Goal: Information Seeking & Learning: Learn about a topic

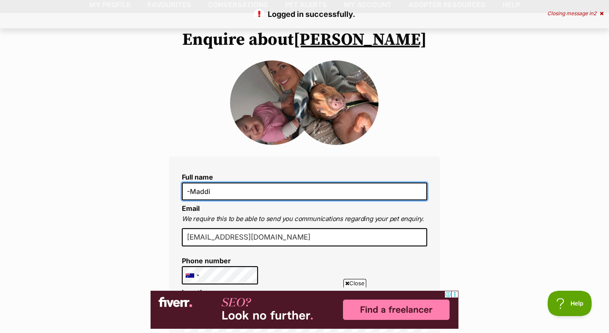
click at [190, 194] on input "-Maddi" at bounding box center [304, 192] width 245 height 18
click at [190, 196] on input "-Maddi" at bounding box center [304, 192] width 245 height 18
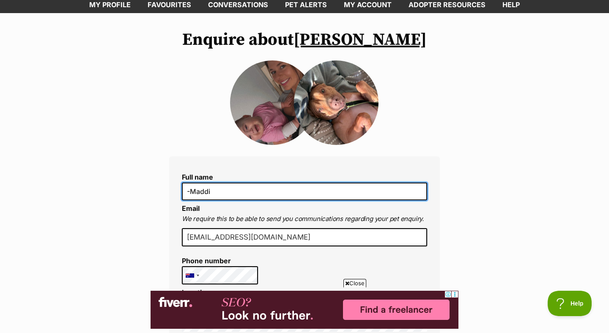
click at [190, 199] on input "-Maddi" at bounding box center [304, 192] width 245 height 18
click at [234, 201] on input "Maddi" at bounding box center [304, 192] width 245 height 18
type input "[PERSON_NAME]"
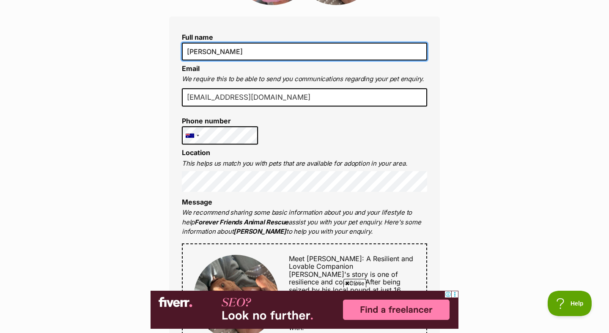
scroll to position [209, 0]
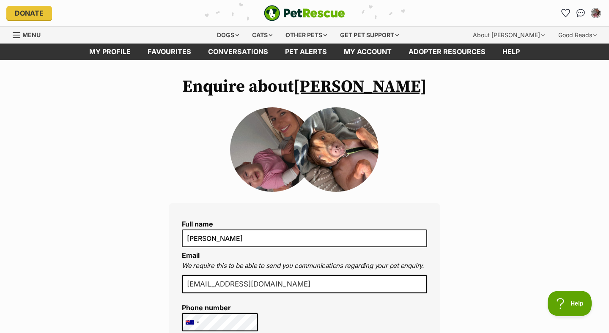
scroll to position [0, 0]
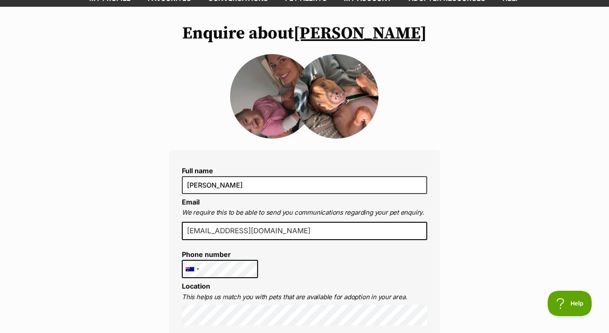
scroll to position [6, 0]
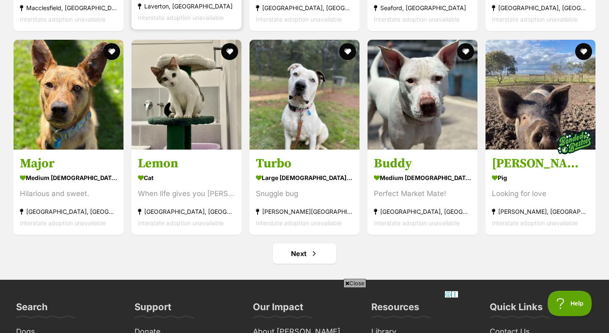
scroll to position [3199, 0]
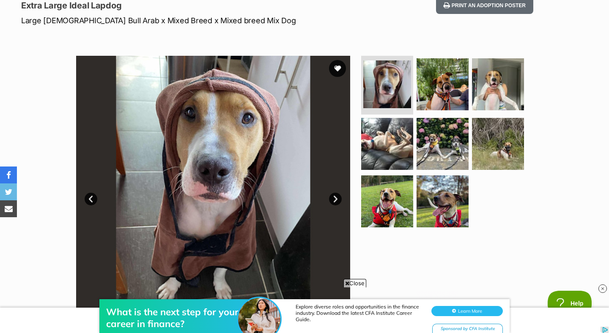
scroll to position [137, 0]
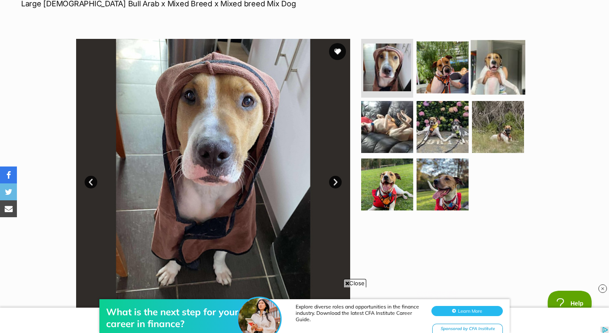
click at [511, 83] on img at bounding box center [498, 67] width 55 height 55
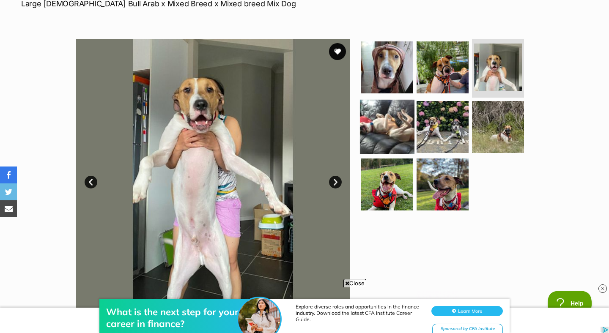
click at [392, 139] on img at bounding box center [387, 127] width 55 height 55
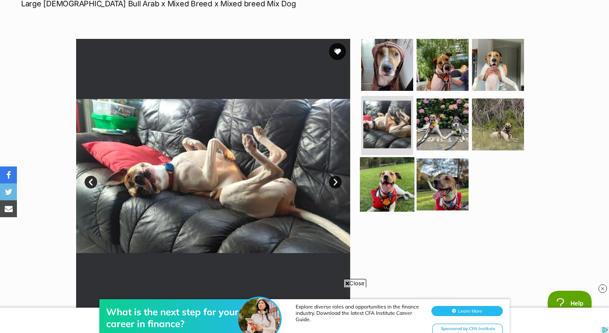
click at [386, 200] on img at bounding box center [387, 184] width 55 height 55
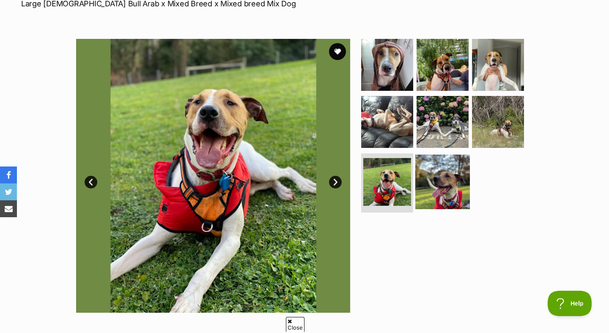
click at [451, 195] on img at bounding box center [443, 182] width 55 height 55
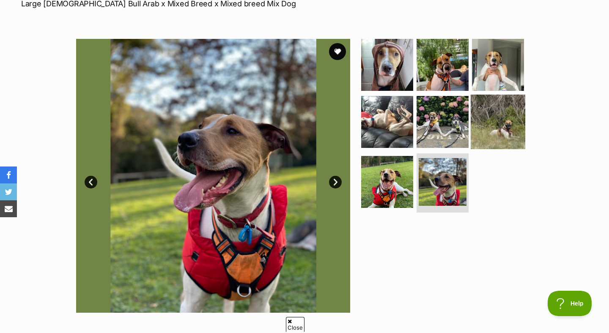
scroll to position [0, 0]
click at [493, 149] on img at bounding box center [498, 122] width 55 height 55
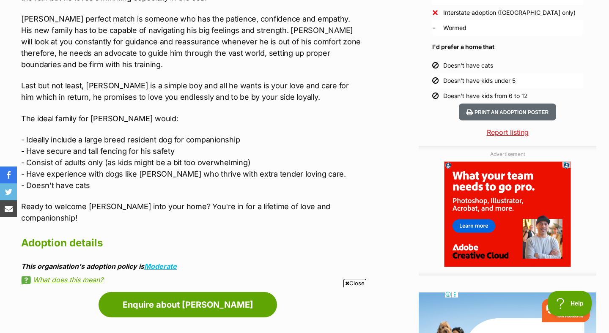
scroll to position [816, 0]
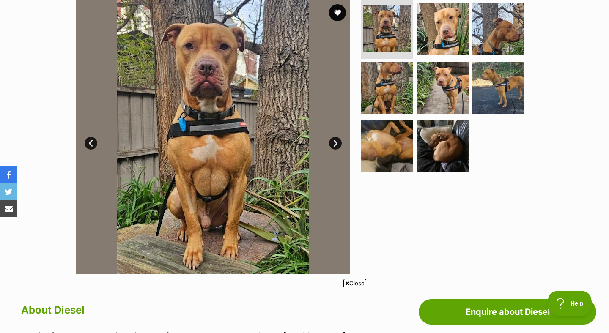
scroll to position [175, 0]
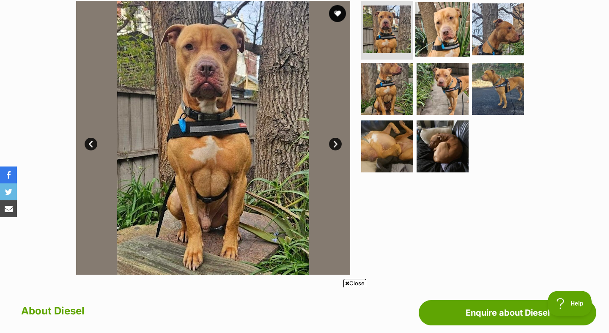
click at [439, 38] on img at bounding box center [443, 29] width 55 height 55
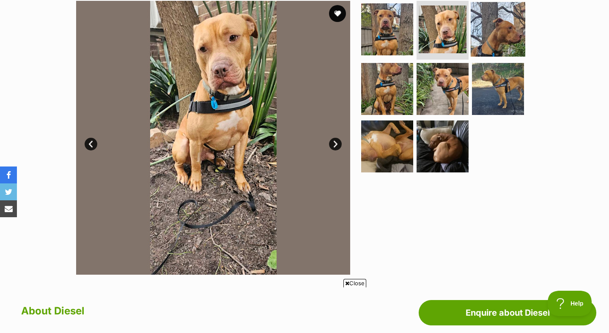
click at [488, 41] on img at bounding box center [498, 29] width 55 height 55
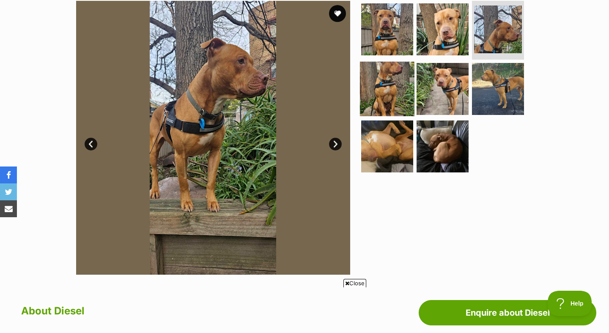
click at [389, 104] on img at bounding box center [387, 89] width 55 height 55
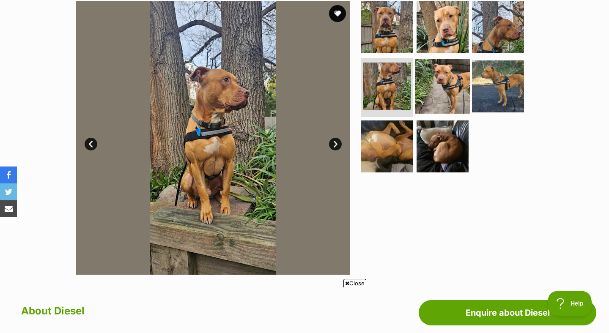
click at [452, 102] on img at bounding box center [443, 86] width 55 height 55
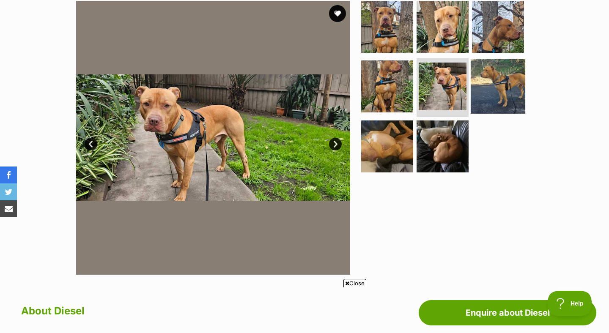
click at [501, 95] on img at bounding box center [498, 86] width 55 height 55
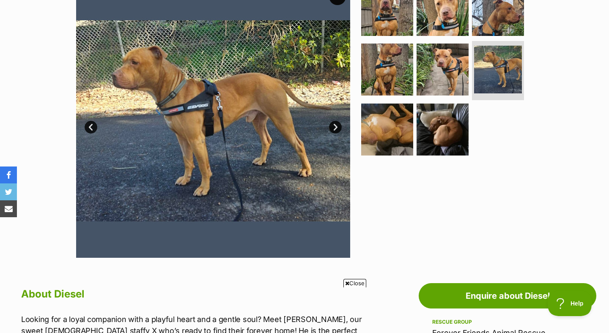
scroll to position [196, 0]
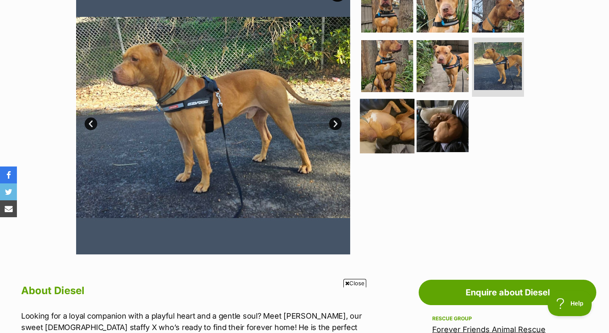
click at [391, 137] on img at bounding box center [387, 126] width 55 height 55
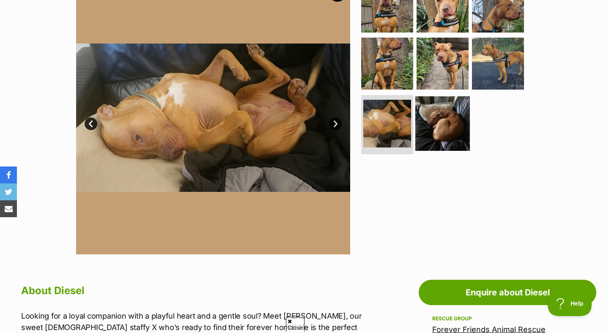
scroll to position [0, 0]
click at [437, 132] on img at bounding box center [443, 123] width 55 height 55
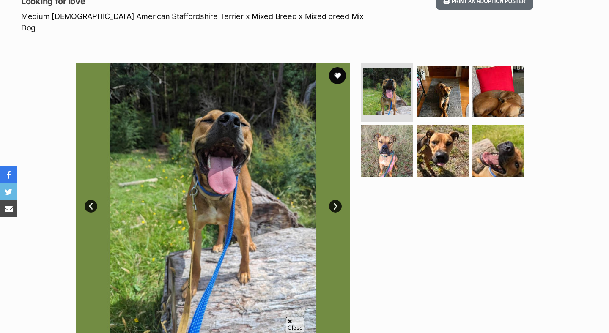
scroll to position [130, 0]
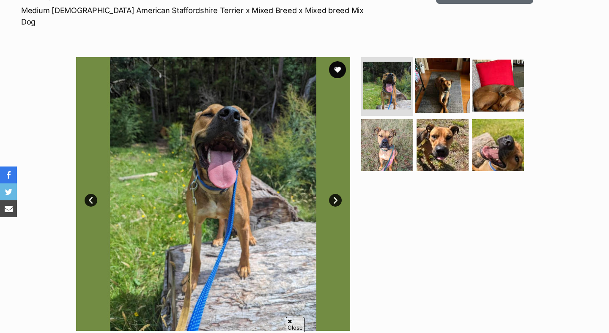
click at [439, 91] on img at bounding box center [443, 85] width 55 height 55
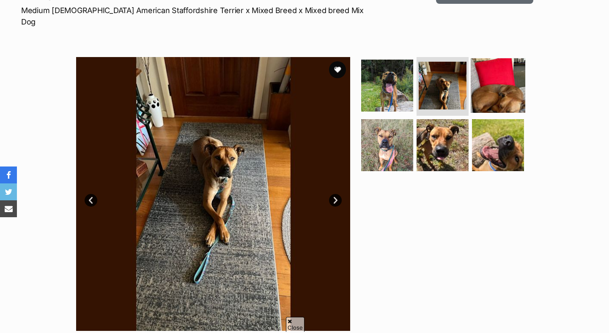
scroll to position [0, 0]
click at [480, 88] on img at bounding box center [498, 85] width 55 height 55
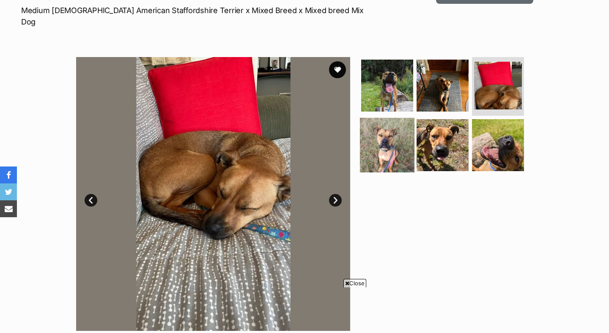
click at [381, 148] on img at bounding box center [387, 145] width 55 height 55
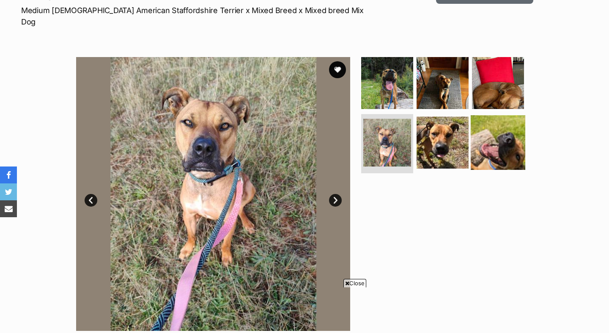
click at [477, 145] on img at bounding box center [498, 143] width 55 height 55
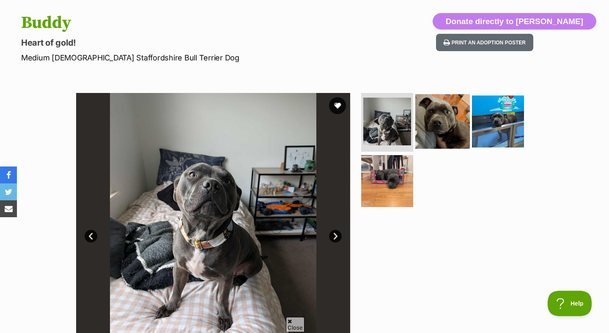
click at [461, 147] on img at bounding box center [443, 121] width 55 height 55
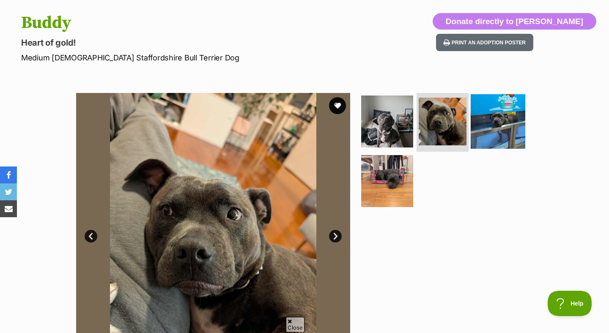
click at [509, 137] on img at bounding box center [498, 121] width 55 height 55
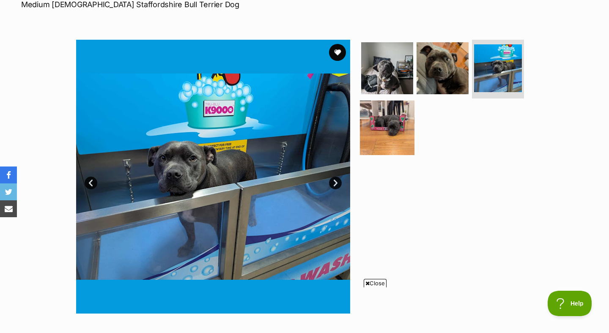
click at [396, 136] on img at bounding box center [387, 128] width 55 height 55
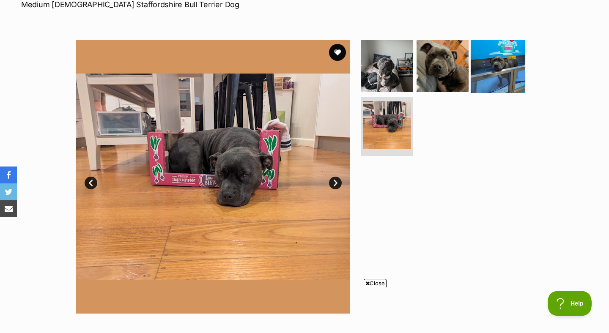
click at [497, 84] on img at bounding box center [498, 65] width 55 height 55
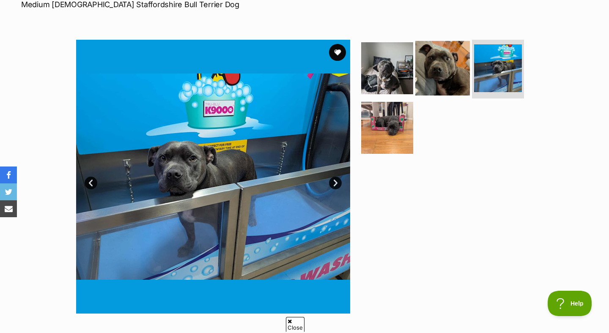
click at [453, 77] on img at bounding box center [443, 68] width 55 height 55
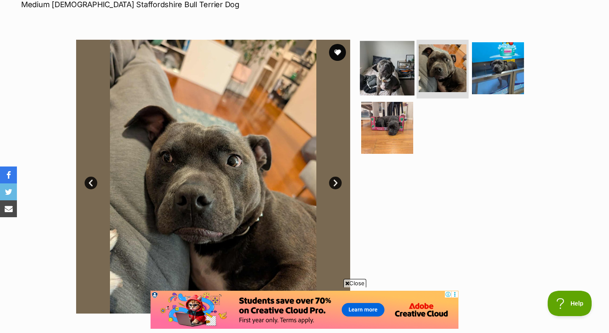
click at [399, 84] on img at bounding box center [387, 68] width 55 height 55
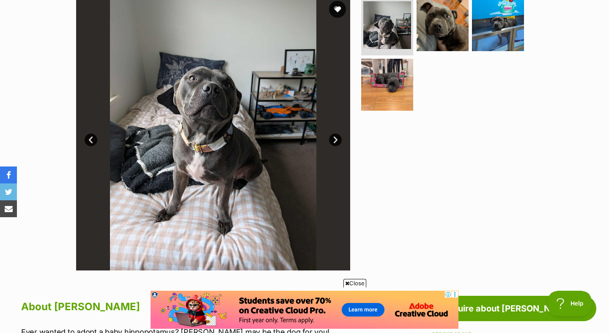
scroll to position [180, 0]
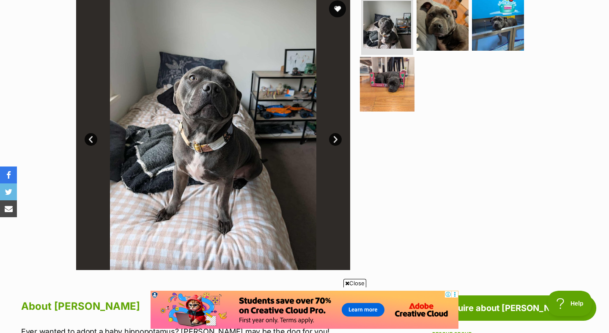
click at [399, 91] on img at bounding box center [387, 84] width 55 height 55
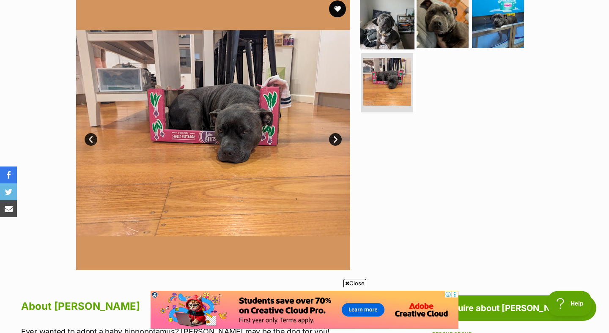
click at [404, 42] on img at bounding box center [387, 21] width 55 height 55
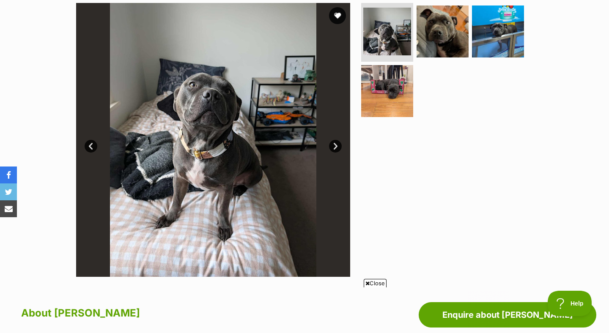
scroll to position [0, 0]
click at [486, 53] on img at bounding box center [498, 31] width 55 height 55
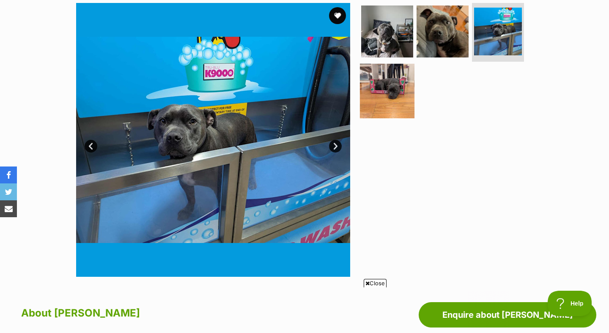
click at [412, 88] on img at bounding box center [387, 91] width 55 height 55
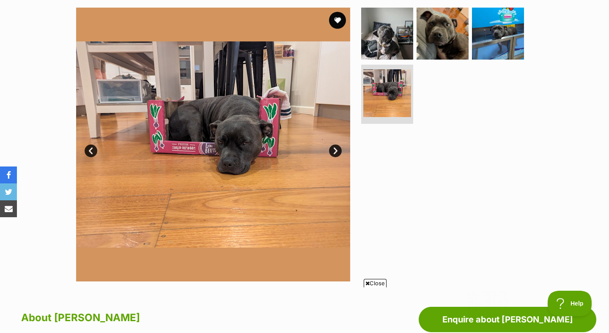
scroll to position [168, 0]
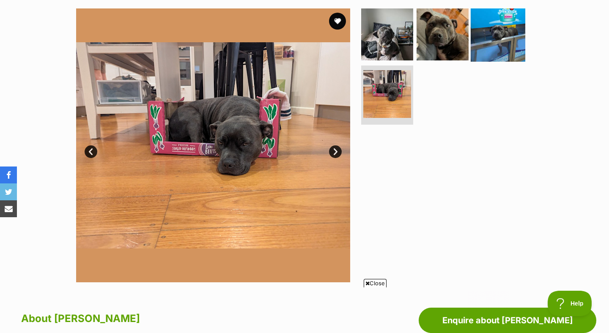
click at [485, 50] on img at bounding box center [498, 34] width 55 height 55
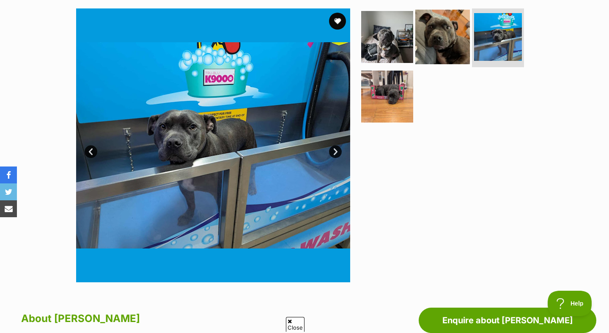
click at [435, 49] on img at bounding box center [443, 36] width 55 height 55
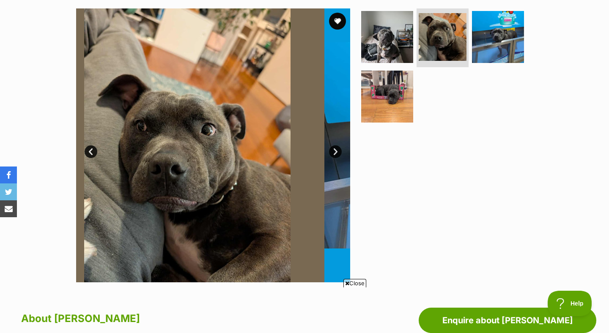
scroll to position [0, 0]
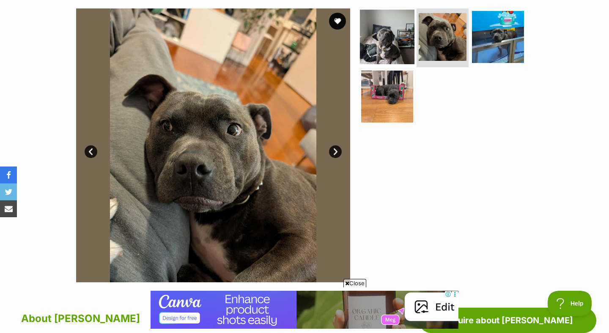
click at [381, 31] on img at bounding box center [387, 36] width 55 height 55
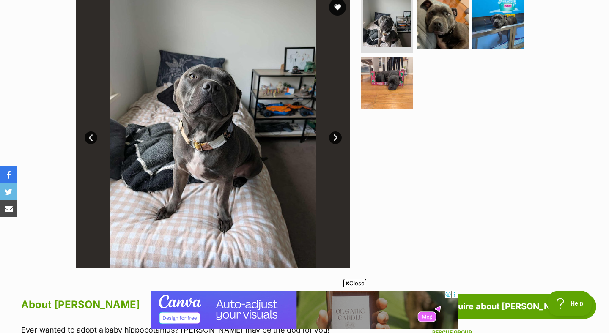
scroll to position [185, 0]
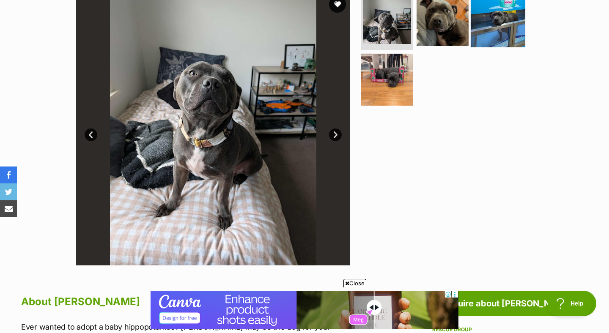
click at [508, 35] on img at bounding box center [498, 19] width 55 height 55
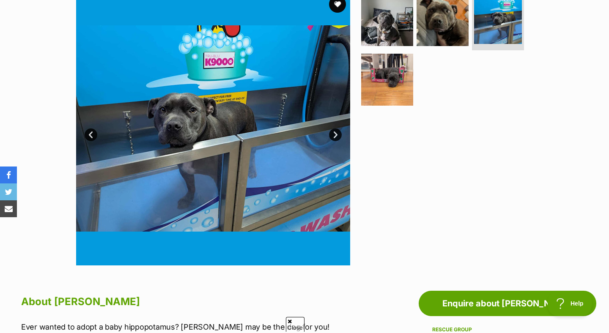
scroll to position [0, 0]
click at [432, 34] on img at bounding box center [443, 19] width 55 height 55
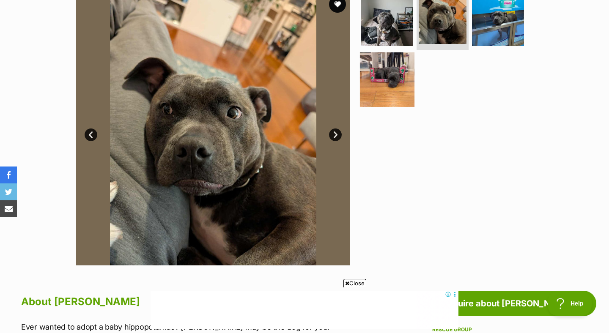
click at [369, 94] on img at bounding box center [387, 79] width 55 height 55
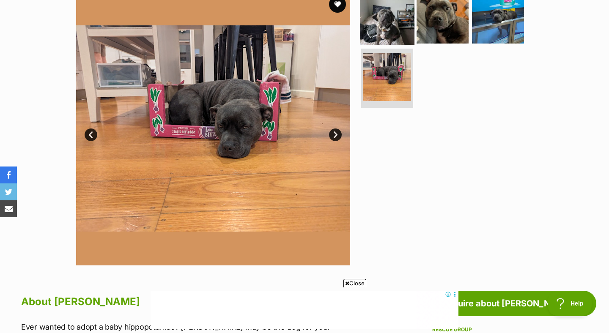
click at [400, 44] on img at bounding box center [387, 17] width 55 height 55
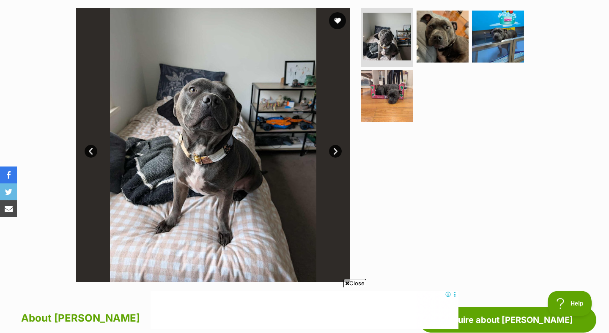
scroll to position [167, 0]
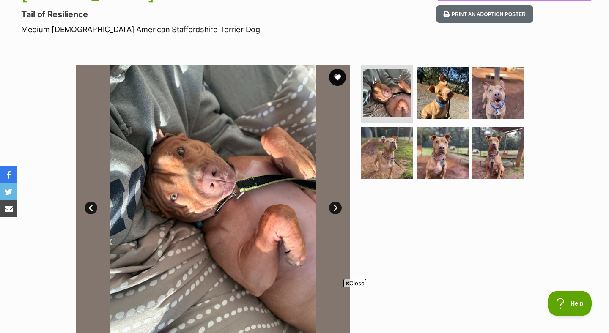
scroll to position [119, 0]
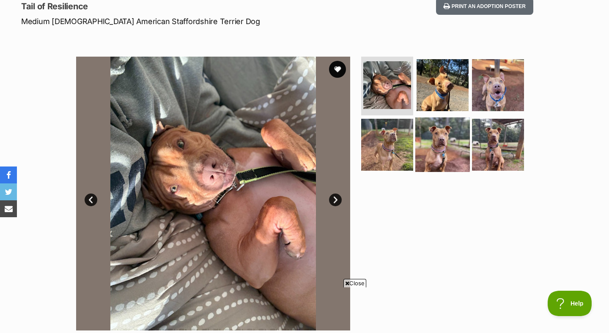
click at [429, 160] on img at bounding box center [443, 145] width 55 height 55
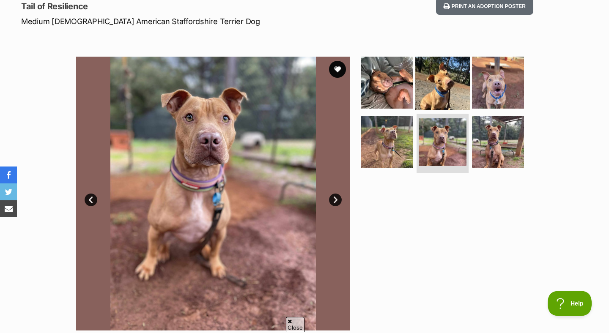
scroll to position [0, 0]
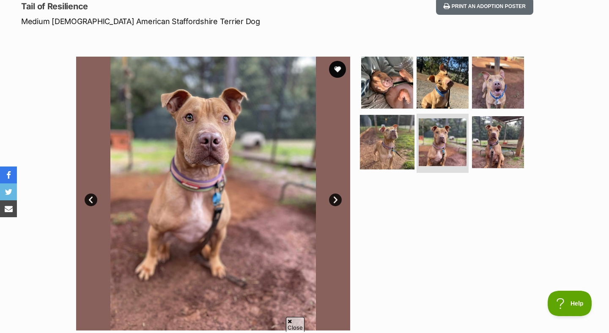
click at [393, 160] on img at bounding box center [387, 142] width 55 height 55
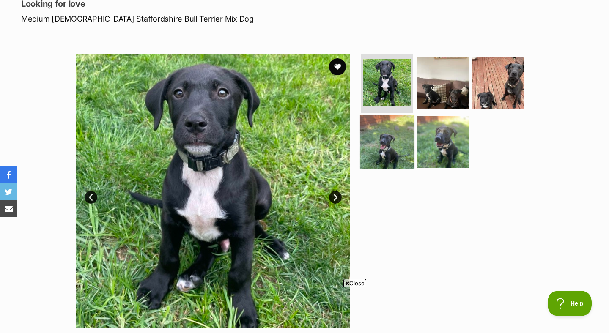
scroll to position [125, 0]
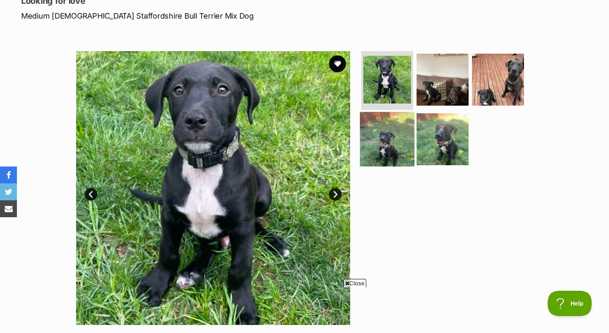
click at [402, 143] on img at bounding box center [387, 139] width 55 height 55
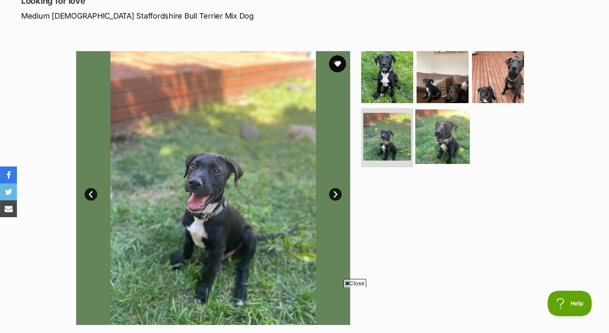
scroll to position [0, 0]
click at [438, 152] on img at bounding box center [443, 137] width 55 height 55
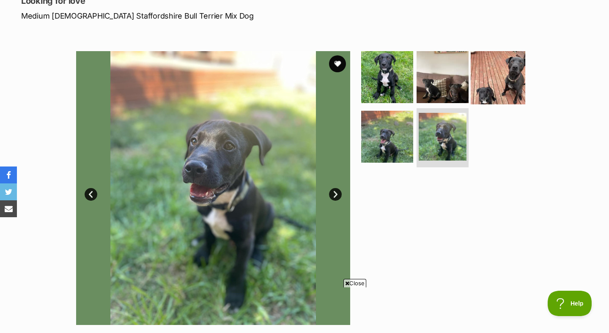
click at [486, 93] on img at bounding box center [498, 77] width 55 height 55
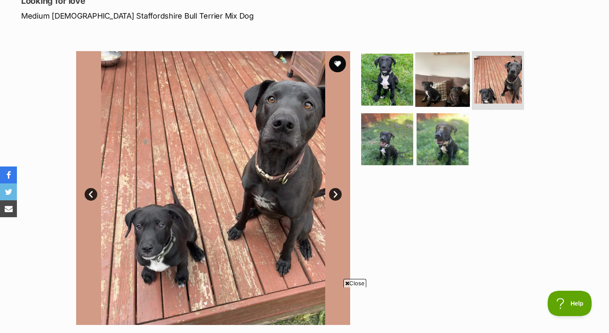
click at [446, 84] on img at bounding box center [443, 79] width 55 height 55
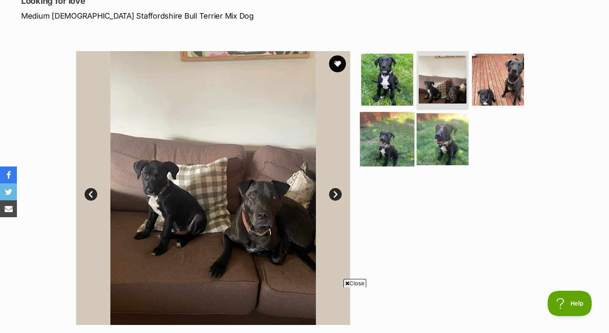
click at [404, 146] on img at bounding box center [387, 139] width 55 height 55
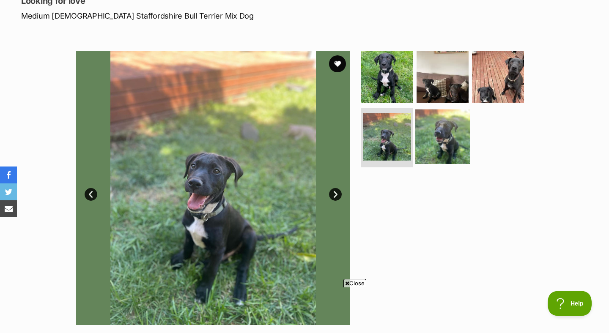
click at [435, 147] on img at bounding box center [443, 137] width 55 height 55
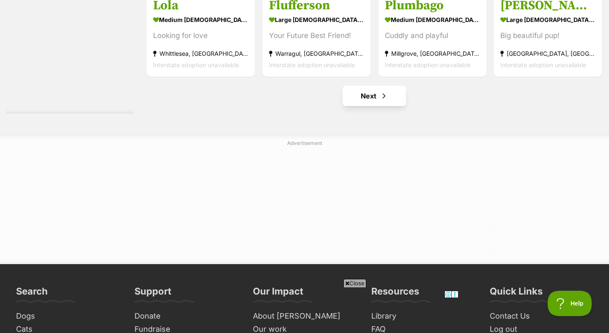
scroll to position [4509, 0]
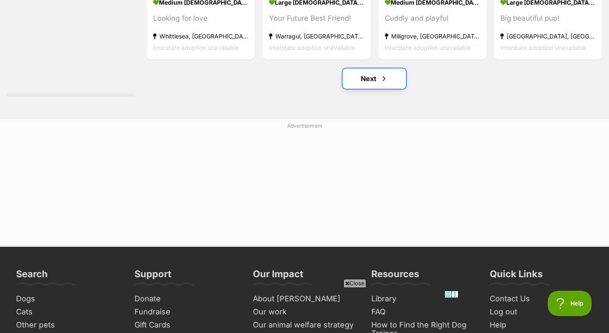
click at [397, 89] on link "Next" at bounding box center [374, 79] width 63 height 20
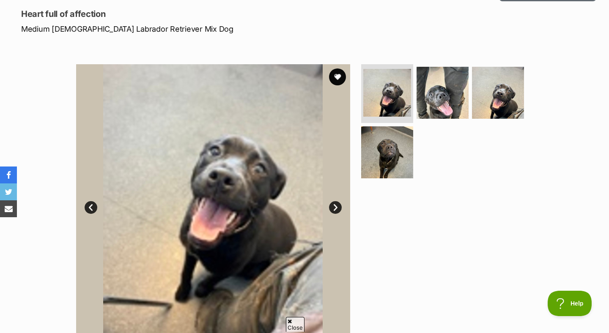
scroll to position [112, 0]
click at [504, 116] on img at bounding box center [498, 92] width 55 height 55
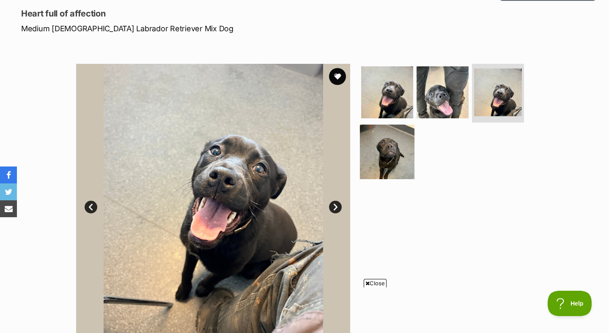
scroll to position [0, 0]
click at [396, 174] on img at bounding box center [387, 152] width 55 height 55
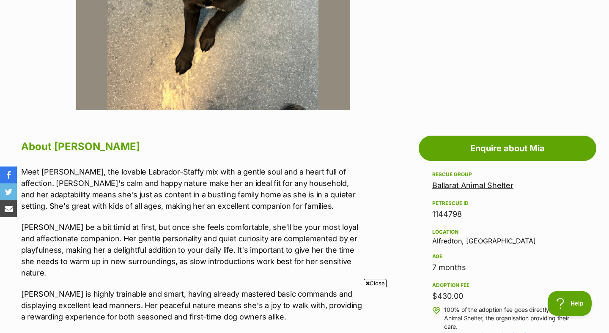
scroll to position [123, 0]
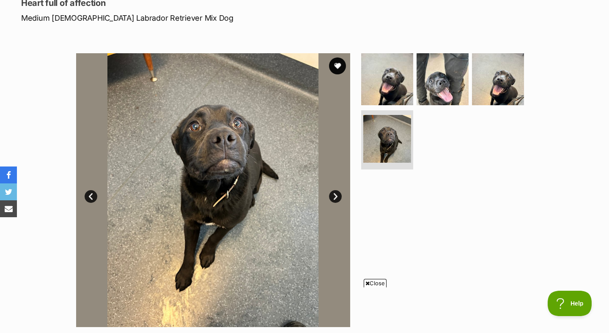
click at [468, 84] on ul at bounding box center [447, 113] width 174 height 120
click at [454, 83] on img at bounding box center [443, 79] width 55 height 55
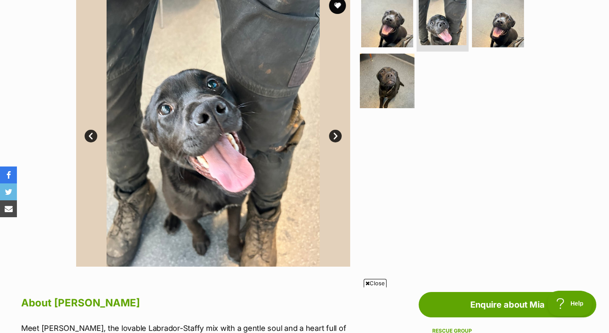
scroll to position [196, 0]
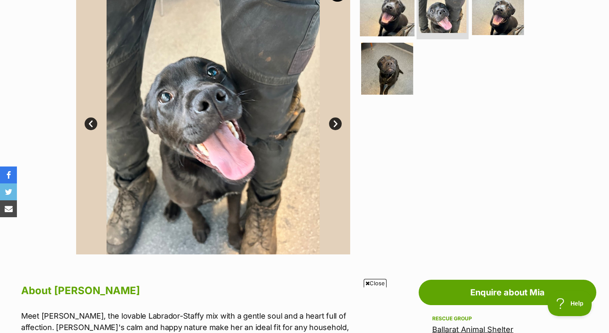
click at [401, 27] on img at bounding box center [387, 8] width 55 height 55
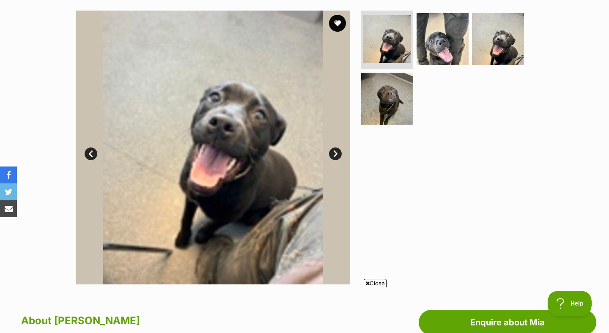
scroll to position [161, 0]
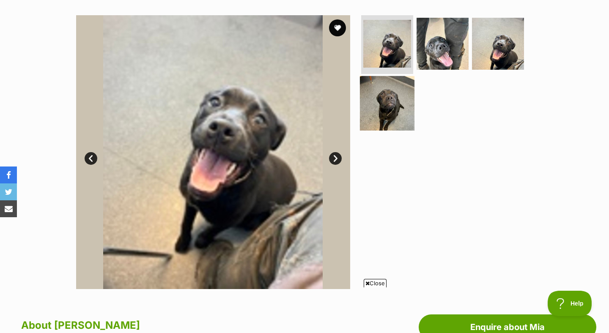
click at [383, 118] on img at bounding box center [387, 103] width 55 height 55
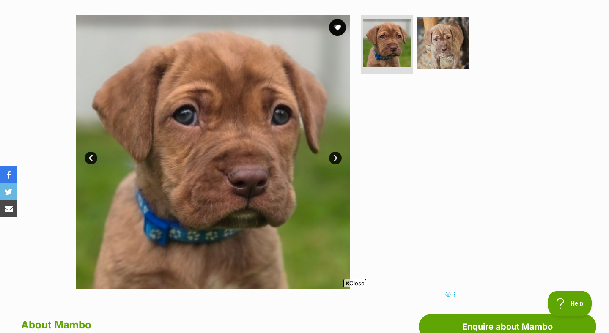
scroll to position [175, 0]
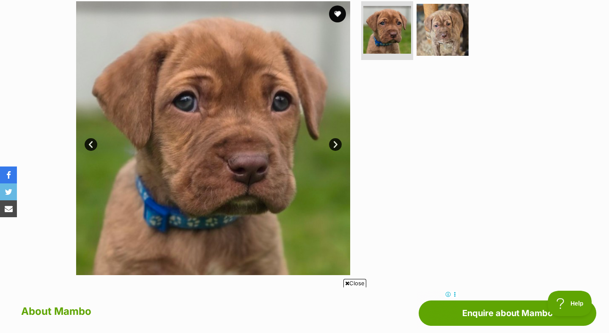
click at [330, 154] on img at bounding box center [213, 138] width 274 height 274
click at [336, 151] on link "Next" at bounding box center [335, 144] width 13 height 13
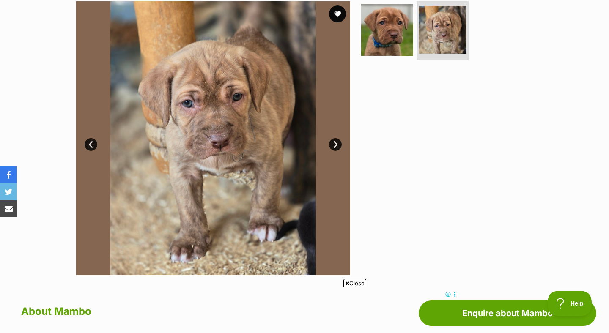
scroll to position [0, 0]
click at [384, 44] on img at bounding box center [387, 29] width 55 height 55
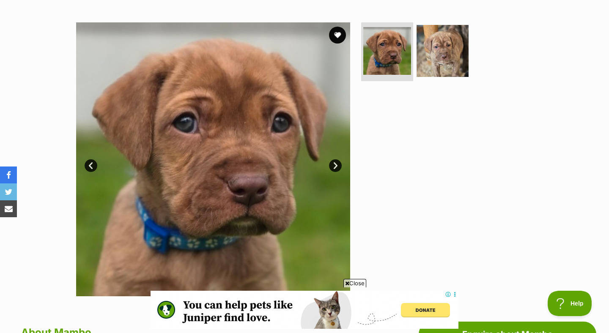
scroll to position [175, 0]
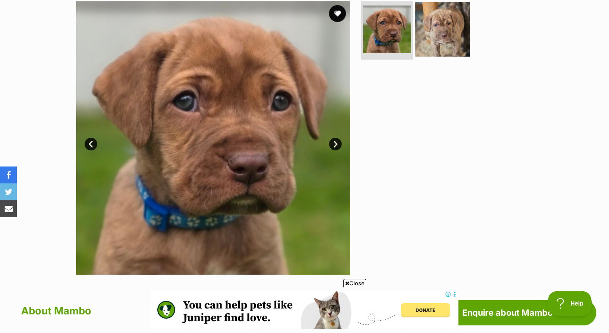
click at [436, 52] on img at bounding box center [443, 29] width 55 height 55
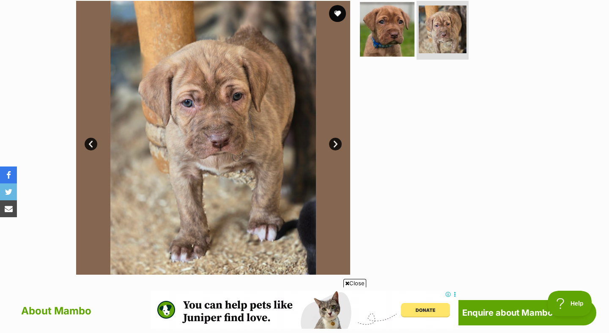
click at [386, 47] on img at bounding box center [387, 29] width 55 height 55
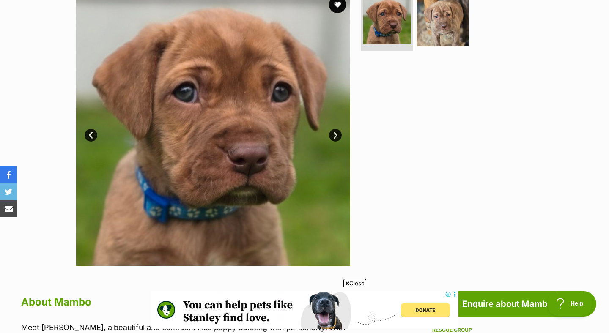
scroll to position [185, 0]
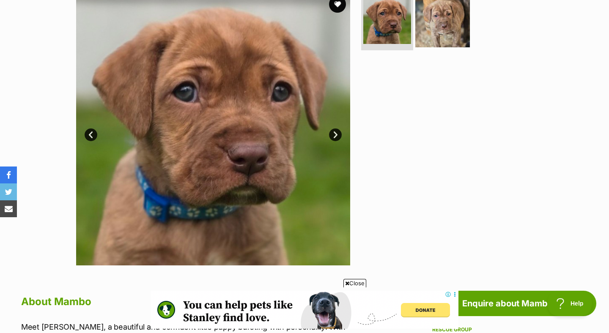
click at [447, 11] on img at bounding box center [443, 19] width 55 height 55
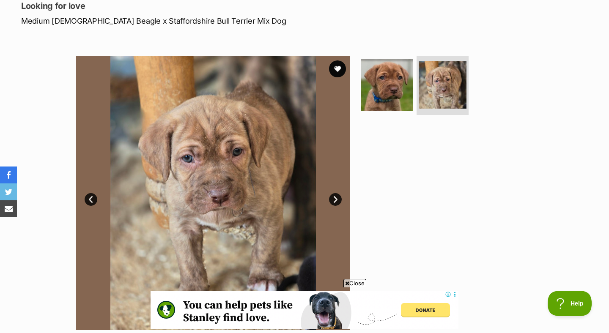
scroll to position [121, 0]
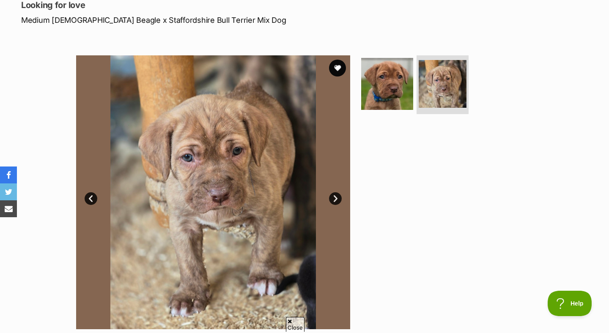
click at [414, 68] on section "Available 2 of 2 images 2 of 2 images Next Prev 1 2" at bounding box center [304, 186] width 482 height 287
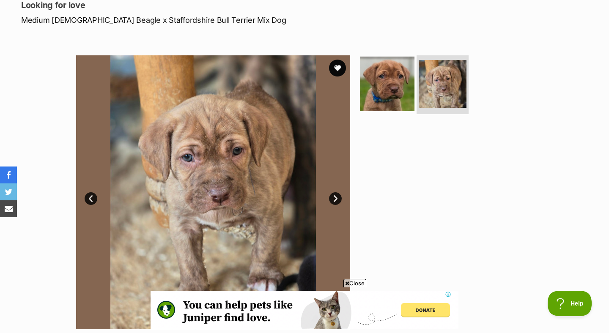
scroll to position [0, 0]
click at [402, 77] on img at bounding box center [387, 83] width 55 height 55
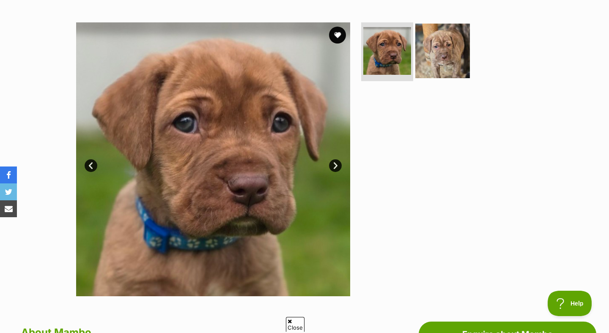
click at [424, 55] on img at bounding box center [443, 50] width 55 height 55
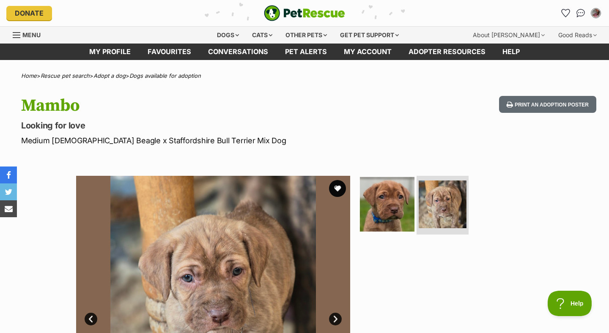
click at [398, 212] on img at bounding box center [387, 204] width 55 height 55
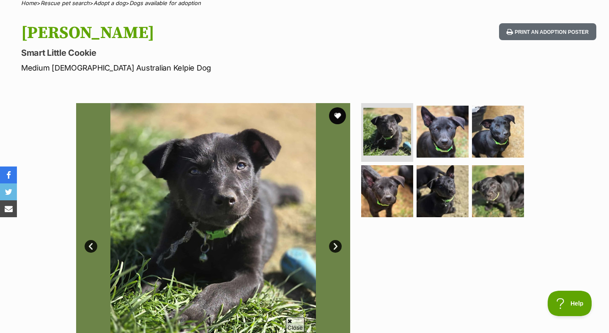
scroll to position [79, 0]
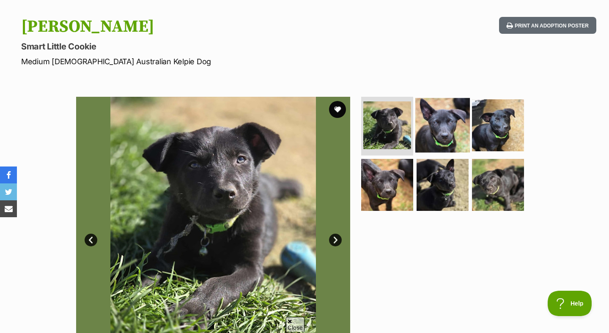
click at [441, 130] on img at bounding box center [443, 125] width 55 height 55
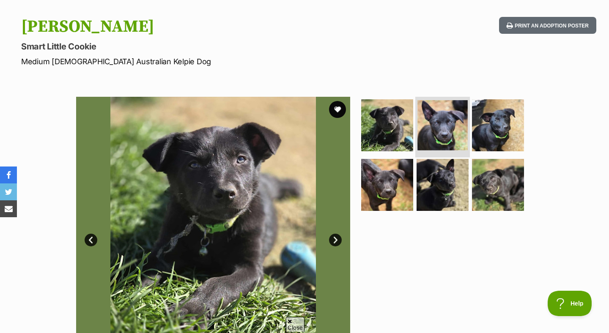
scroll to position [0, 0]
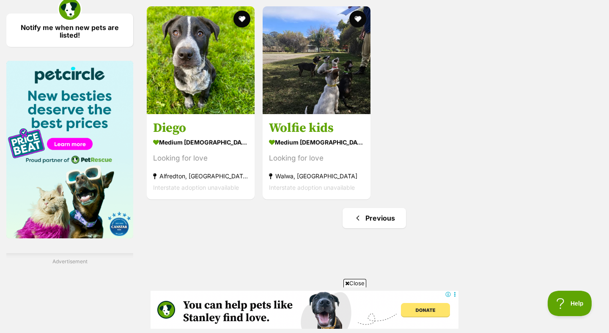
scroll to position [1108, 0]
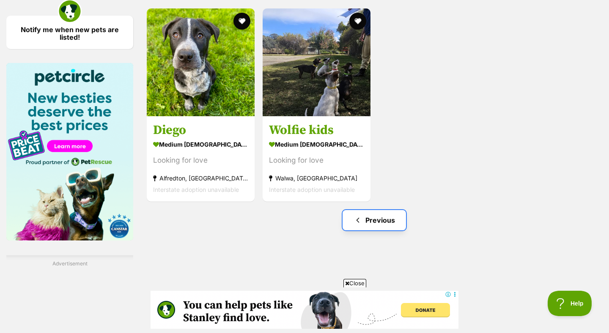
click at [369, 231] on link "Previous" at bounding box center [374, 220] width 63 height 20
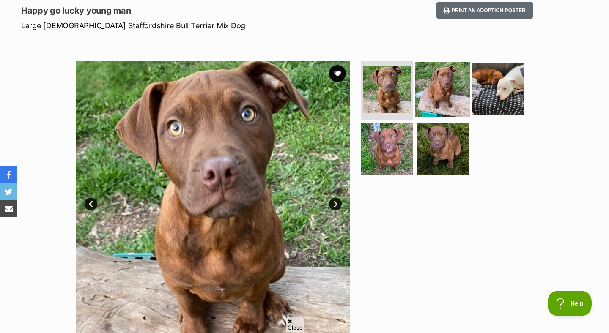
click at [417, 98] on img at bounding box center [443, 89] width 55 height 55
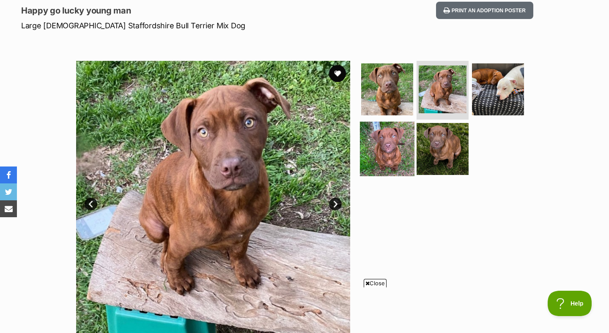
click at [387, 168] on img at bounding box center [387, 149] width 55 height 55
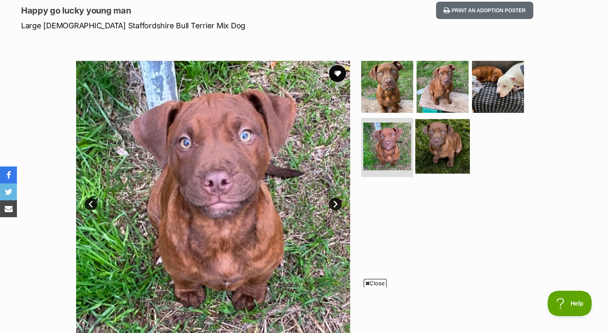
click at [456, 162] on img at bounding box center [443, 146] width 55 height 55
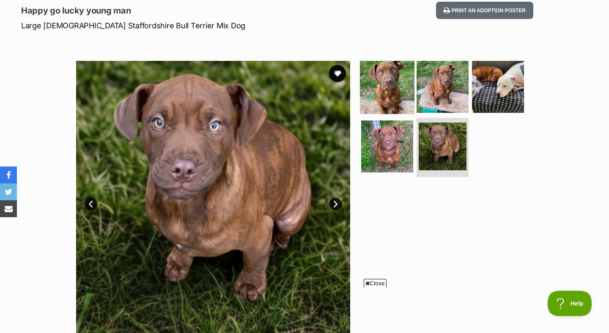
click at [397, 102] on img at bounding box center [387, 86] width 55 height 55
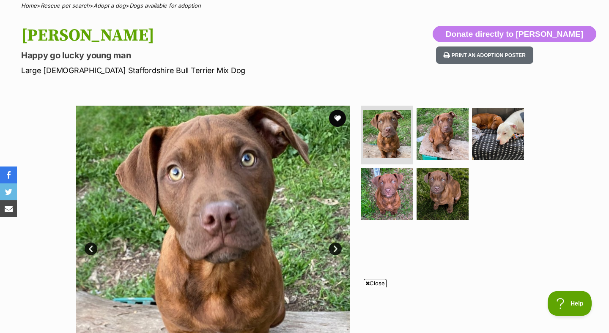
scroll to position [81, 0]
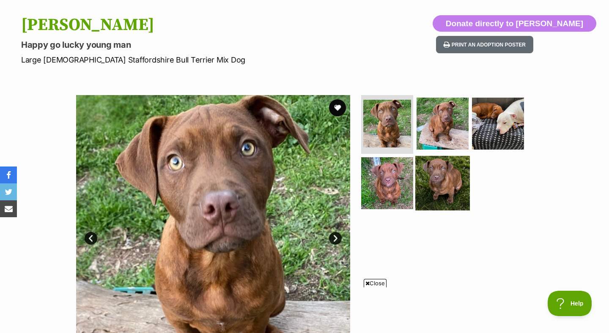
click at [432, 206] on img at bounding box center [443, 183] width 55 height 55
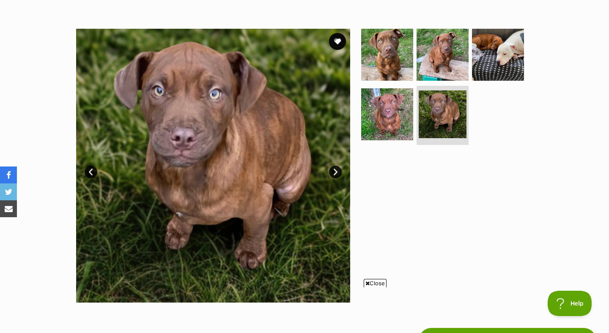
scroll to position [172, 0]
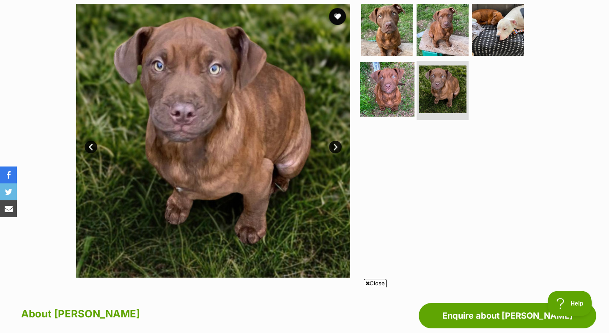
click at [381, 98] on img at bounding box center [387, 89] width 55 height 55
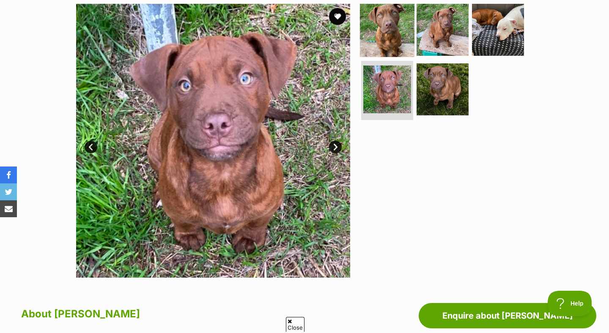
scroll to position [0, 0]
click at [392, 32] on img at bounding box center [387, 29] width 55 height 55
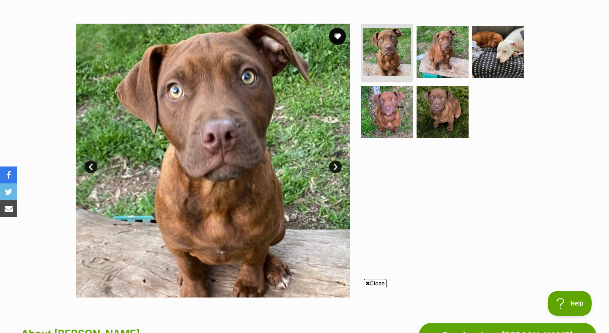
scroll to position [153, 0]
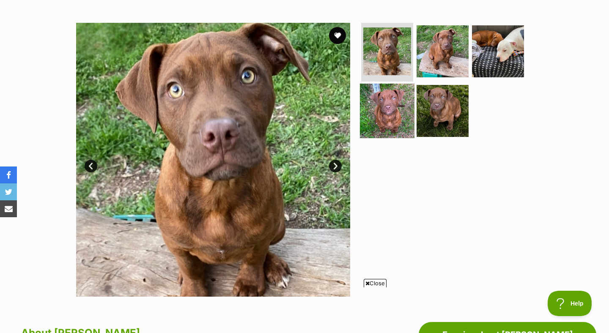
click at [393, 122] on img at bounding box center [387, 111] width 55 height 55
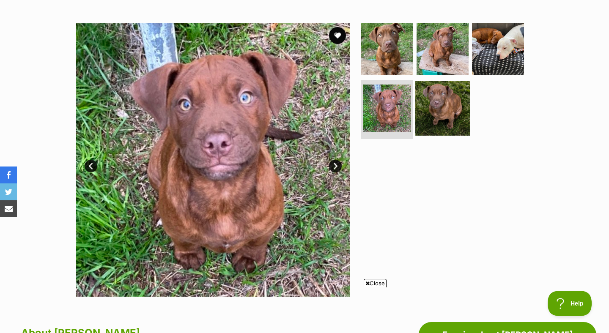
click at [448, 125] on img at bounding box center [443, 108] width 55 height 55
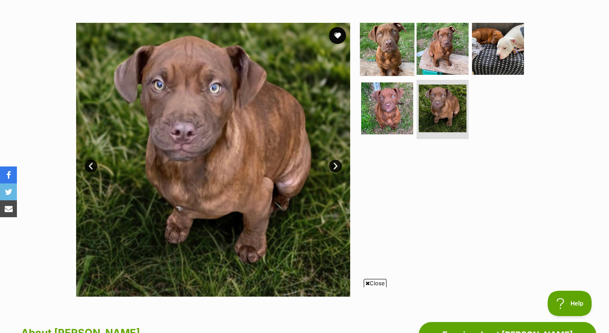
click at [390, 50] on img at bounding box center [387, 48] width 55 height 55
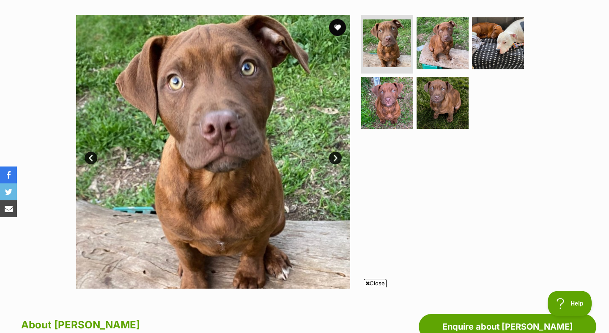
scroll to position [0, 0]
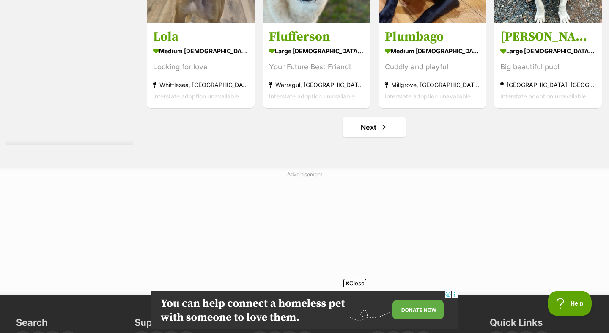
scroll to position [4353, 0]
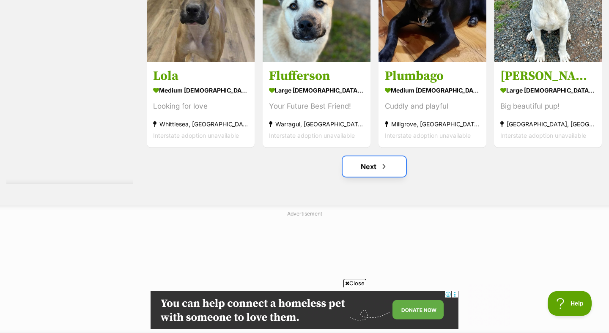
click at [372, 177] on link "Next" at bounding box center [374, 167] width 63 height 20
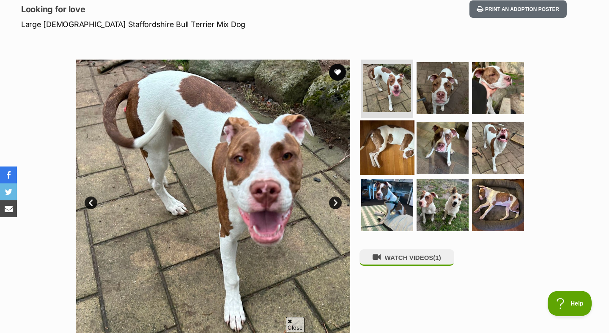
click at [402, 143] on img at bounding box center [387, 148] width 55 height 55
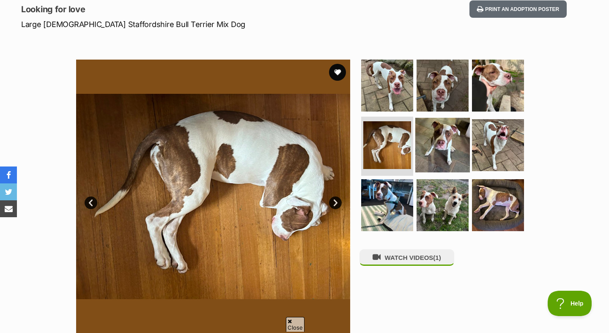
click at [442, 150] on img at bounding box center [443, 145] width 55 height 55
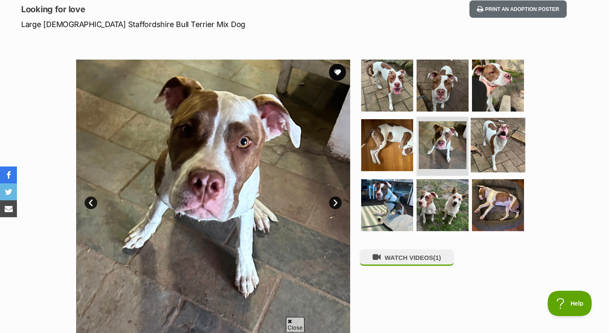
click at [517, 152] on img at bounding box center [498, 145] width 55 height 55
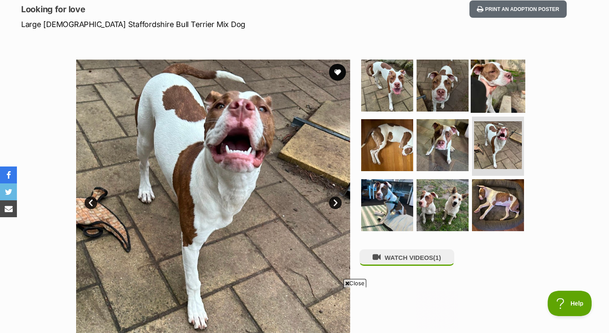
click at [504, 96] on img at bounding box center [498, 85] width 55 height 55
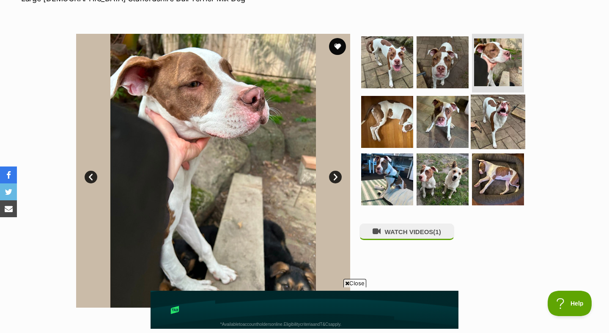
scroll to position [150, 0]
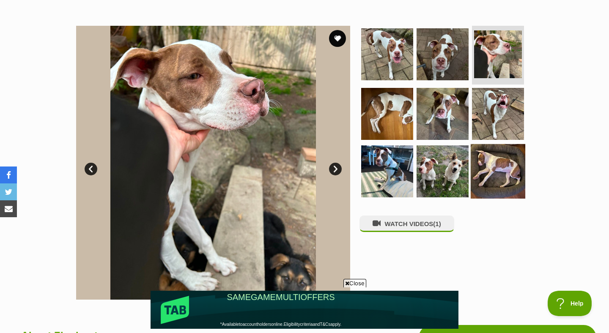
click at [490, 175] on img at bounding box center [498, 171] width 55 height 55
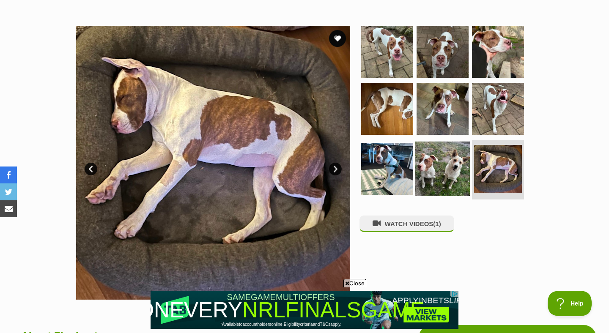
click at [453, 175] on img at bounding box center [443, 169] width 55 height 55
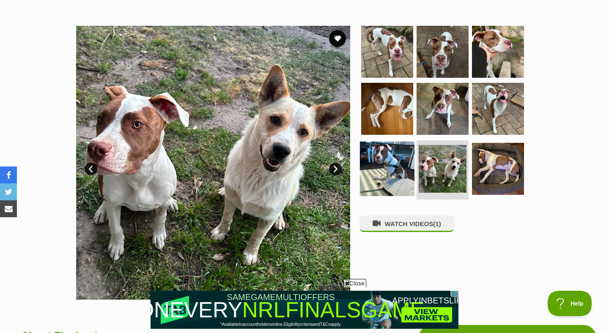
click at [412, 175] on img at bounding box center [387, 169] width 55 height 55
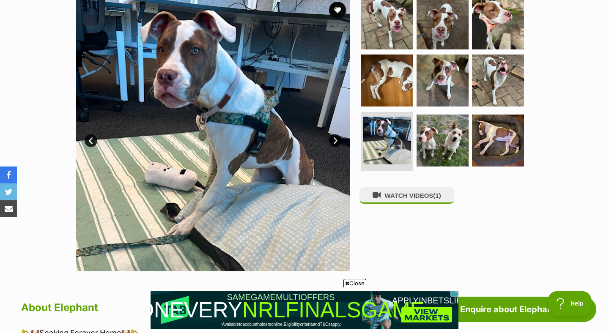
scroll to position [178, 0]
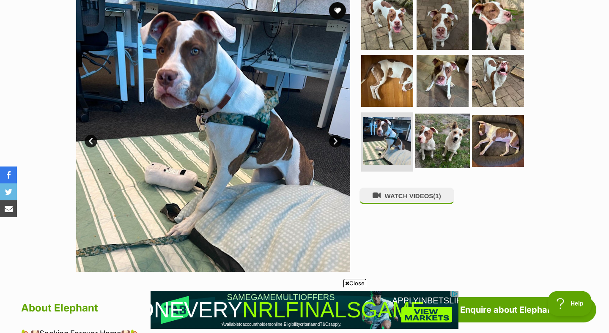
click at [435, 163] on img at bounding box center [443, 141] width 55 height 55
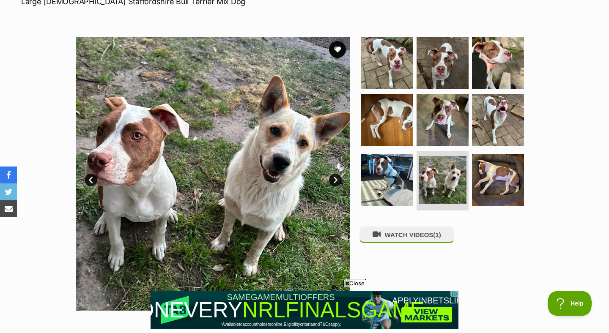
scroll to position [139, 0]
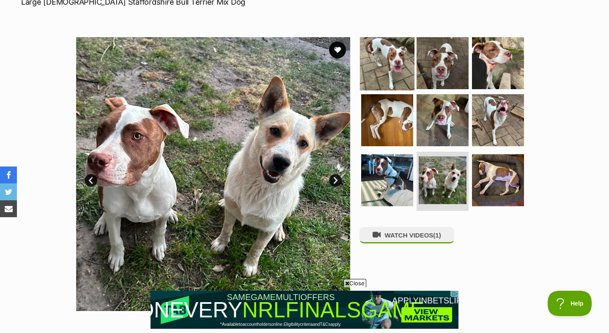
click at [410, 52] on img at bounding box center [387, 63] width 55 height 55
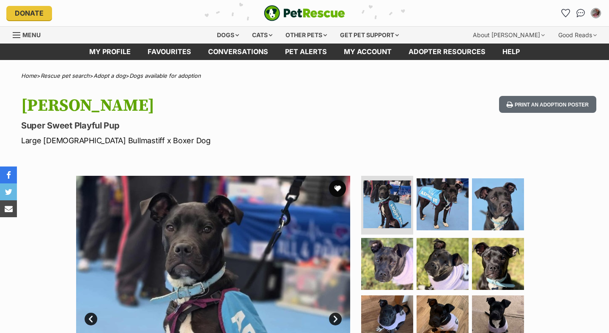
scroll to position [17, 0]
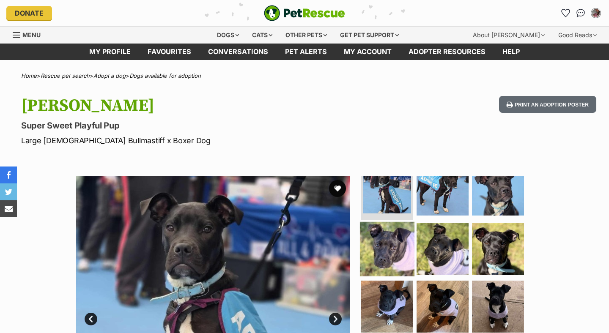
click at [393, 259] on img at bounding box center [387, 249] width 55 height 55
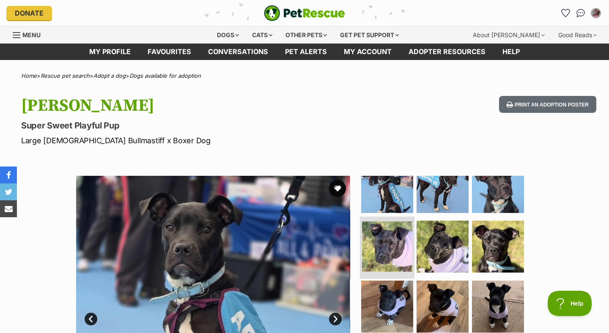
scroll to position [0, 0]
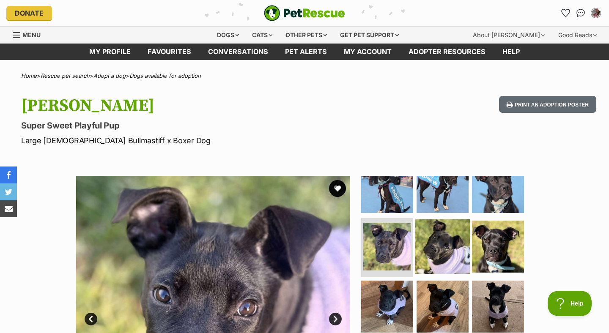
click at [426, 252] on img at bounding box center [443, 247] width 55 height 55
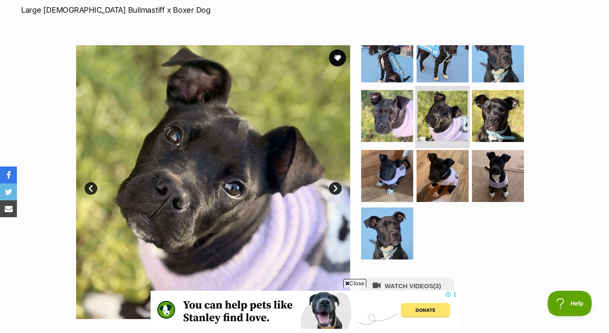
scroll to position [132, 0]
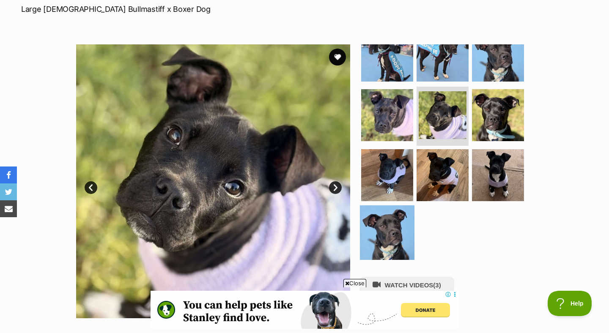
click at [368, 241] on img at bounding box center [387, 233] width 55 height 55
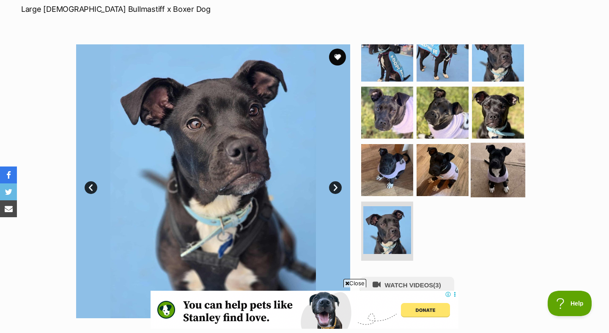
click at [485, 186] on img at bounding box center [498, 170] width 55 height 55
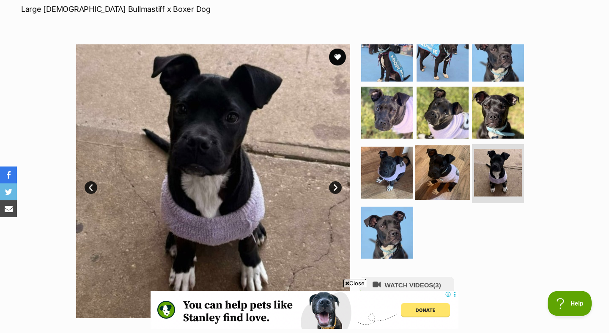
click at [443, 182] on img at bounding box center [443, 173] width 55 height 55
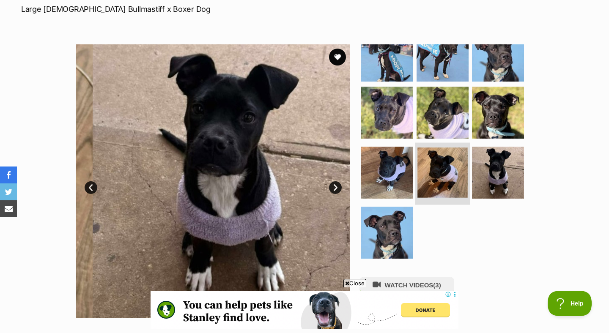
scroll to position [17, 0]
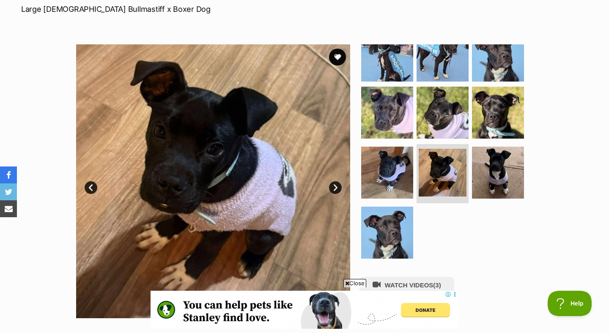
click at [413, 168] on ul at bounding box center [447, 154] width 174 height 220
click at [493, 129] on img at bounding box center [498, 112] width 55 height 55
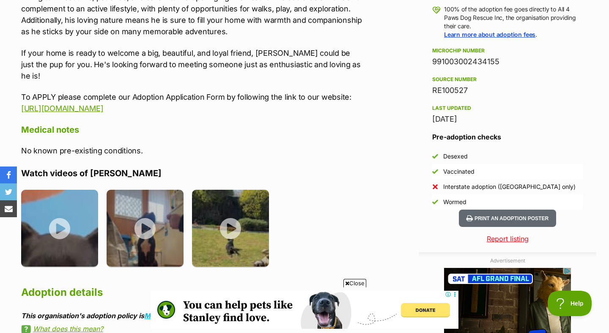
scroll to position [655, 0]
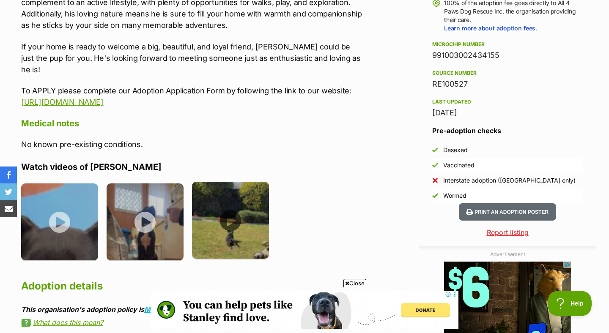
click at [233, 220] on img at bounding box center [230, 220] width 77 height 77
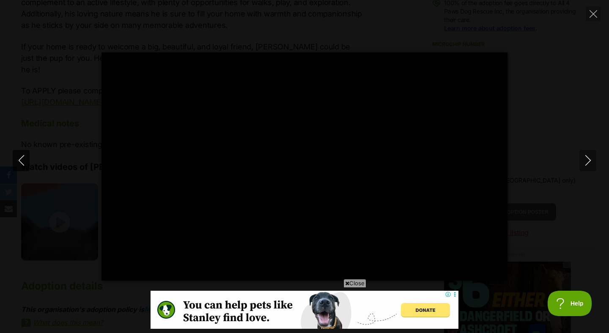
click at [23, 161] on icon "Previous" at bounding box center [21, 160] width 11 height 11
type input "25.71"
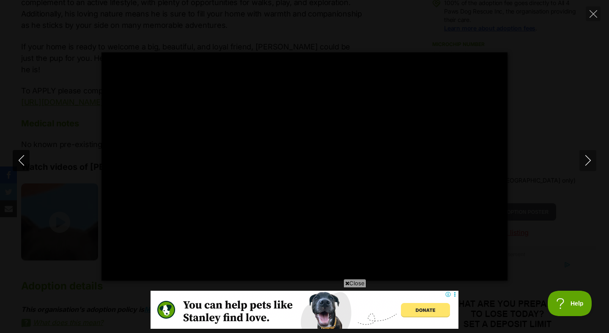
click at [21, 161] on icon "Previous" at bounding box center [21, 160] width 11 height 11
type input "53.47"
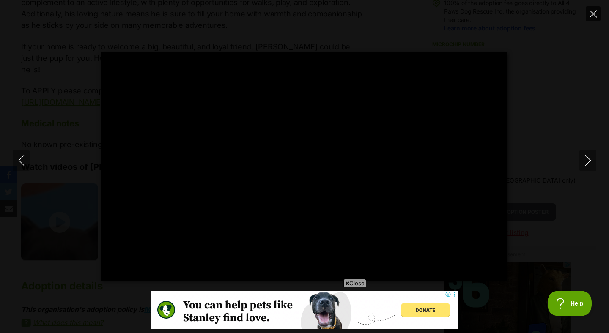
click at [591, 11] on icon "Close" at bounding box center [594, 14] width 8 height 8
type input "15.49"
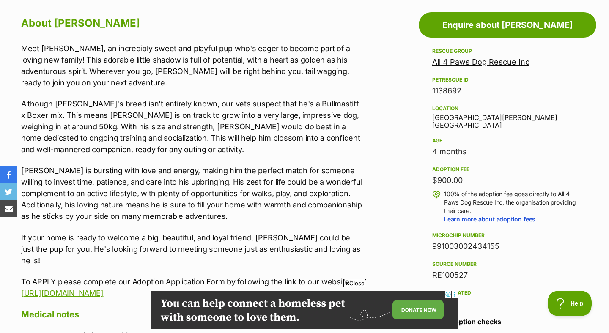
scroll to position [467, 0]
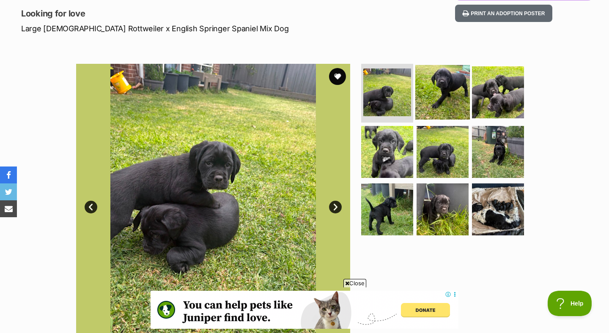
click at [446, 100] on img at bounding box center [443, 92] width 55 height 55
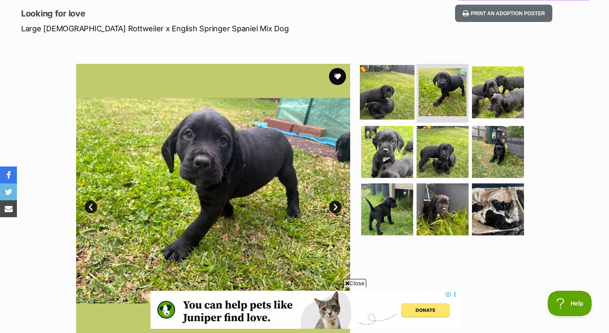
click at [389, 92] on img at bounding box center [387, 92] width 55 height 55
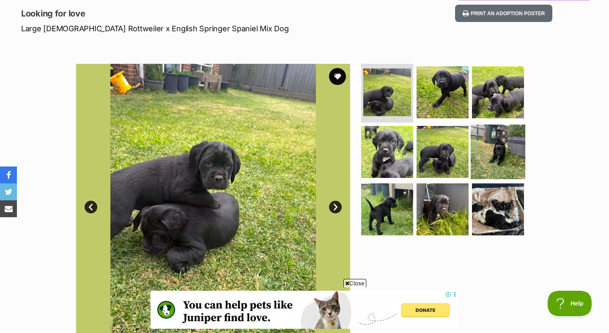
click at [491, 163] on img at bounding box center [498, 152] width 55 height 55
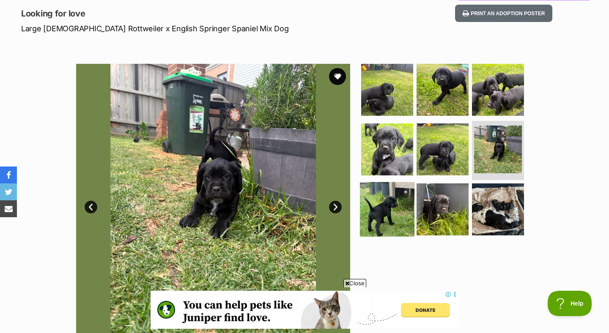
click at [384, 214] on img at bounding box center [387, 209] width 55 height 55
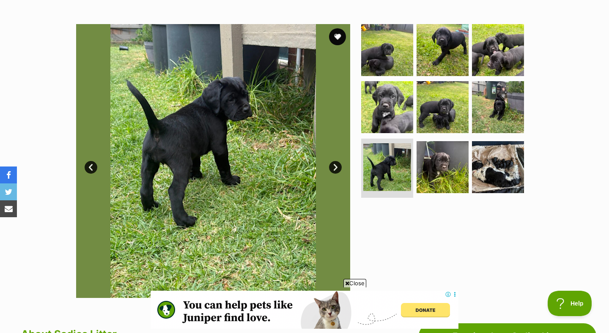
scroll to position [153, 0]
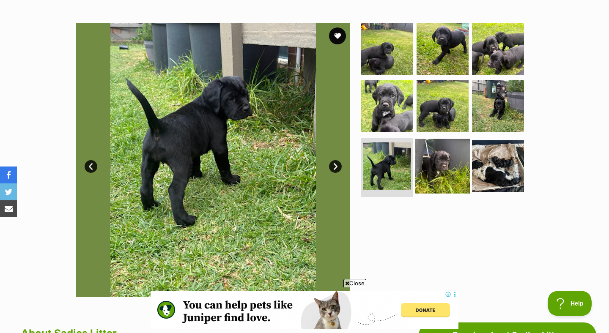
click at [436, 181] on img at bounding box center [443, 166] width 55 height 55
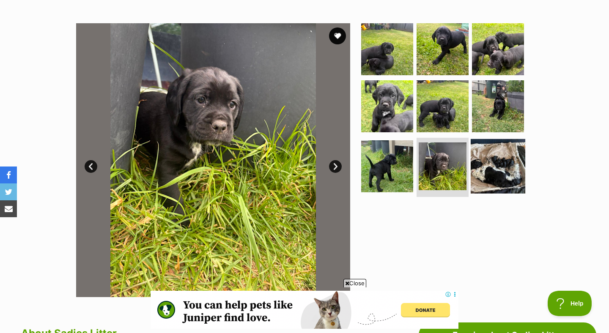
click at [508, 171] on img at bounding box center [498, 166] width 55 height 55
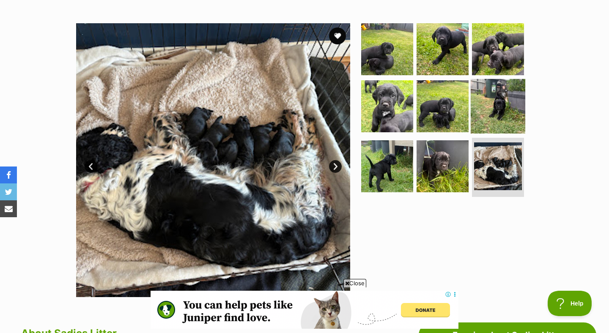
click at [509, 102] on img at bounding box center [498, 106] width 55 height 55
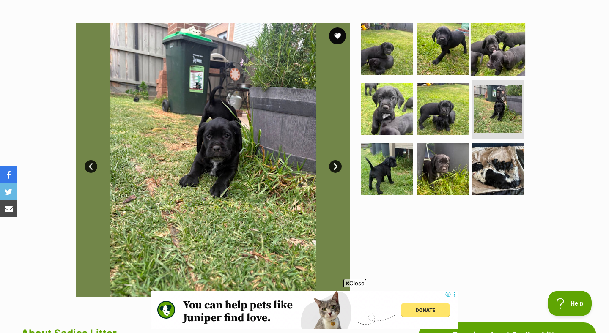
click at [498, 76] on img at bounding box center [498, 49] width 55 height 55
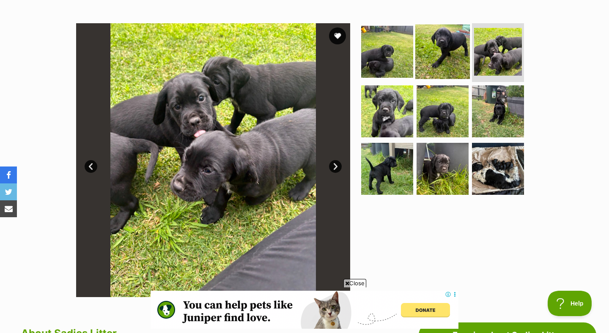
click at [451, 62] on img at bounding box center [443, 51] width 55 height 55
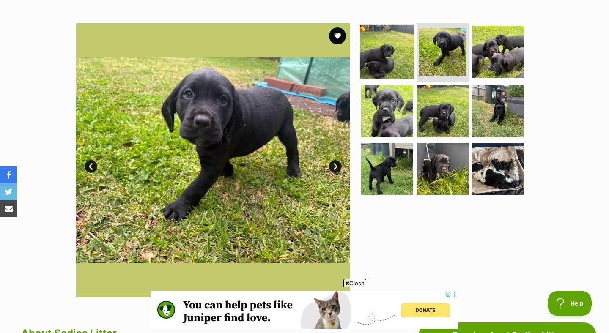
click at [383, 66] on img at bounding box center [387, 51] width 55 height 55
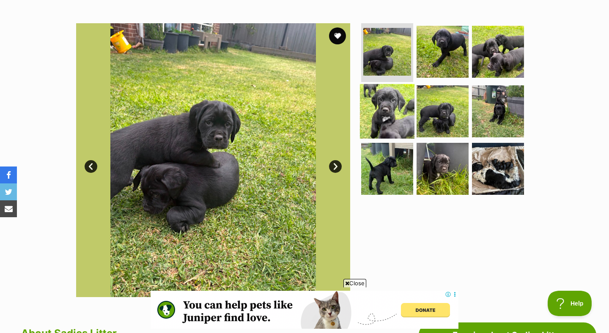
click at [385, 121] on img at bounding box center [387, 111] width 55 height 55
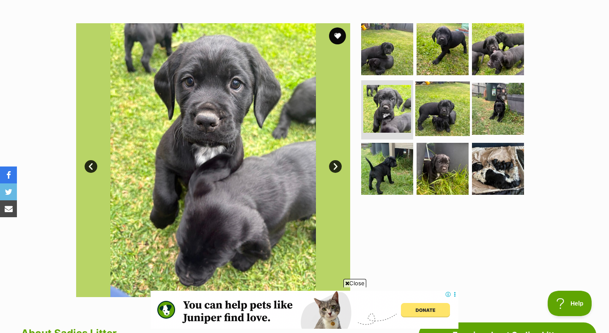
click at [446, 127] on img at bounding box center [443, 109] width 55 height 55
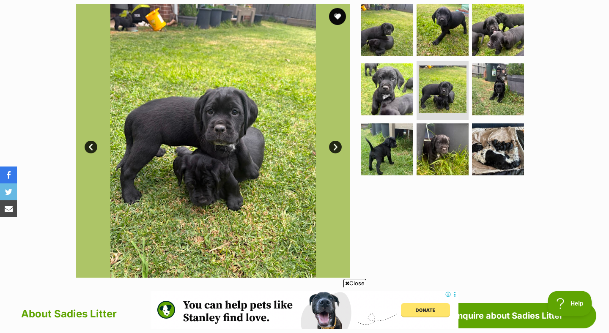
scroll to position [175, 0]
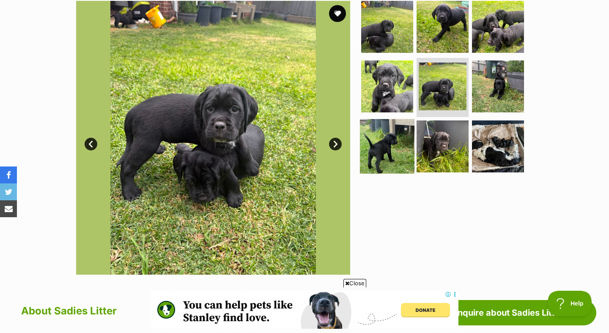
click at [386, 148] on img at bounding box center [387, 146] width 55 height 55
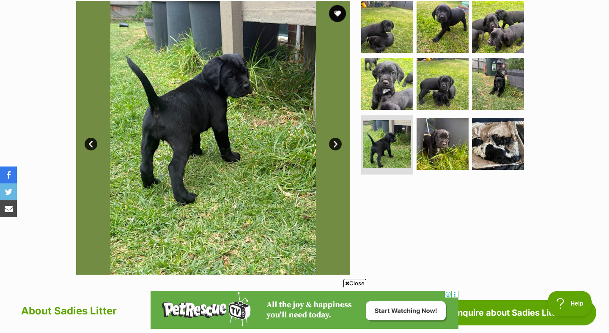
scroll to position [0, 0]
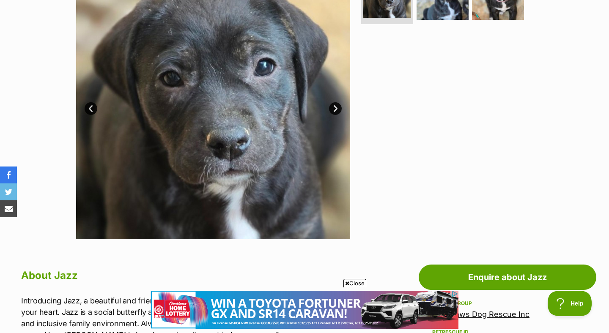
scroll to position [207, 0]
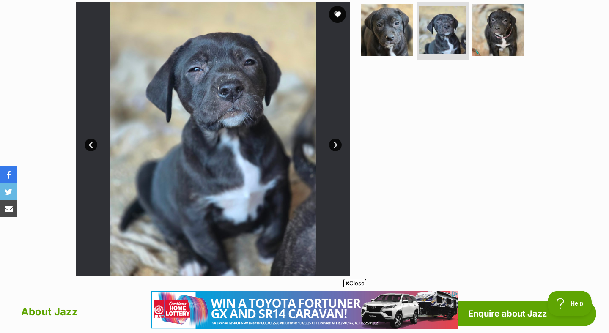
scroll to position [164, 0]
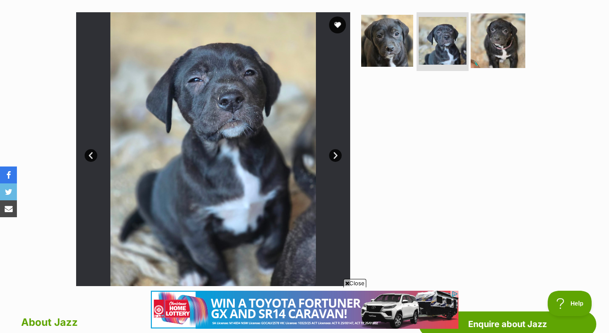
click at [493, 42] on img at bounding box center [498, 40] width 55 height 55
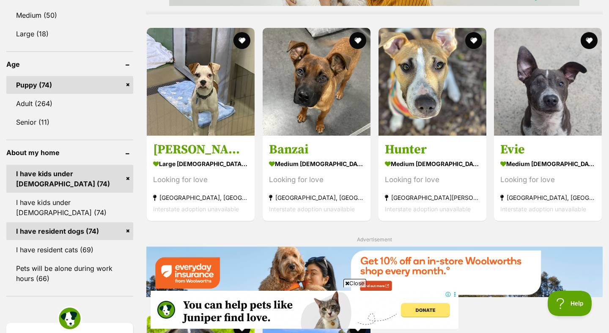
scroll to position [789, 0]
